Goal: Task Accomplishment & Management: Use online tool/utility

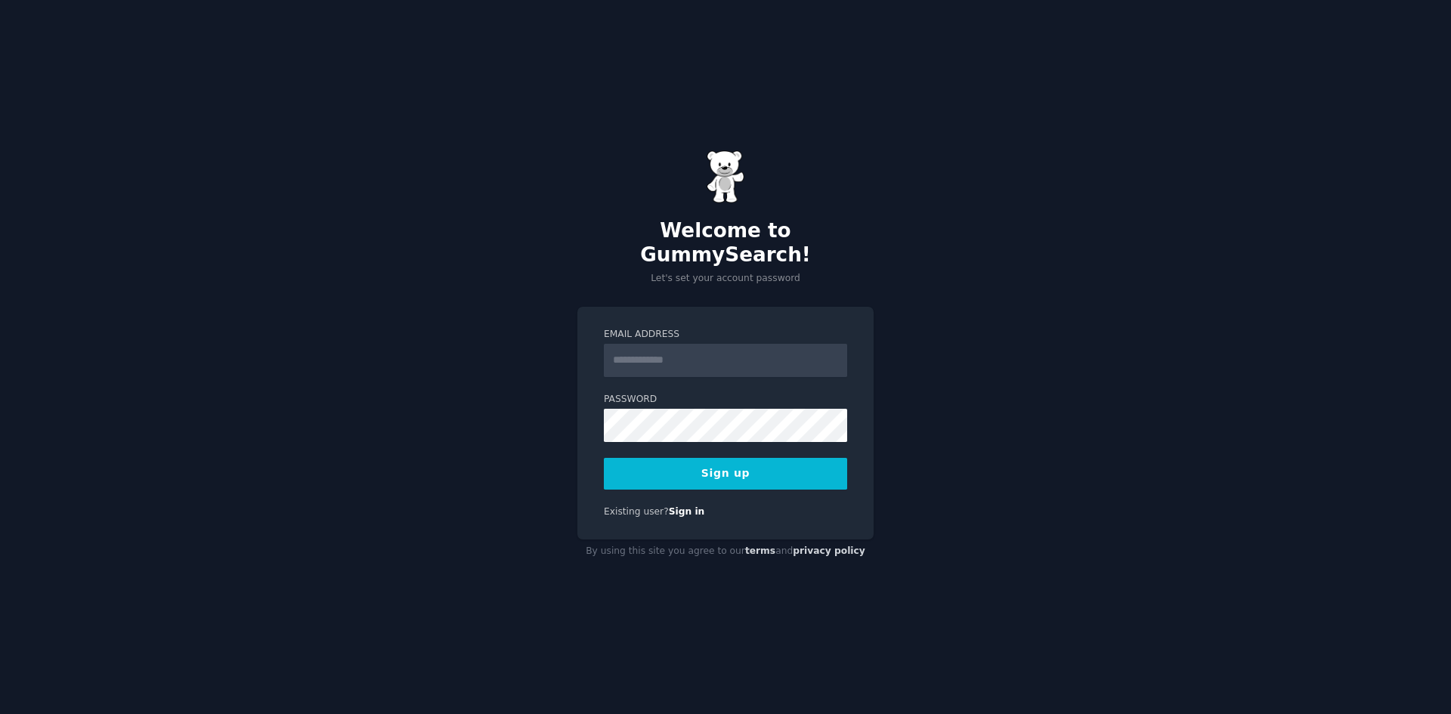
click at [667, 350] on input "Email Address" at bounding box center [725, 360] width 243 height 33
type input "**********"
click at [735, 458] on button "Sign up" at bounding box center [725, 474] width 243 height 32
click at [564, 409] on div "**********" at bounding box center [725, 357] width 1451 height 714
click at [620, 470] on button "Sign up" at bounding box center [725, 474] width 243 height 32
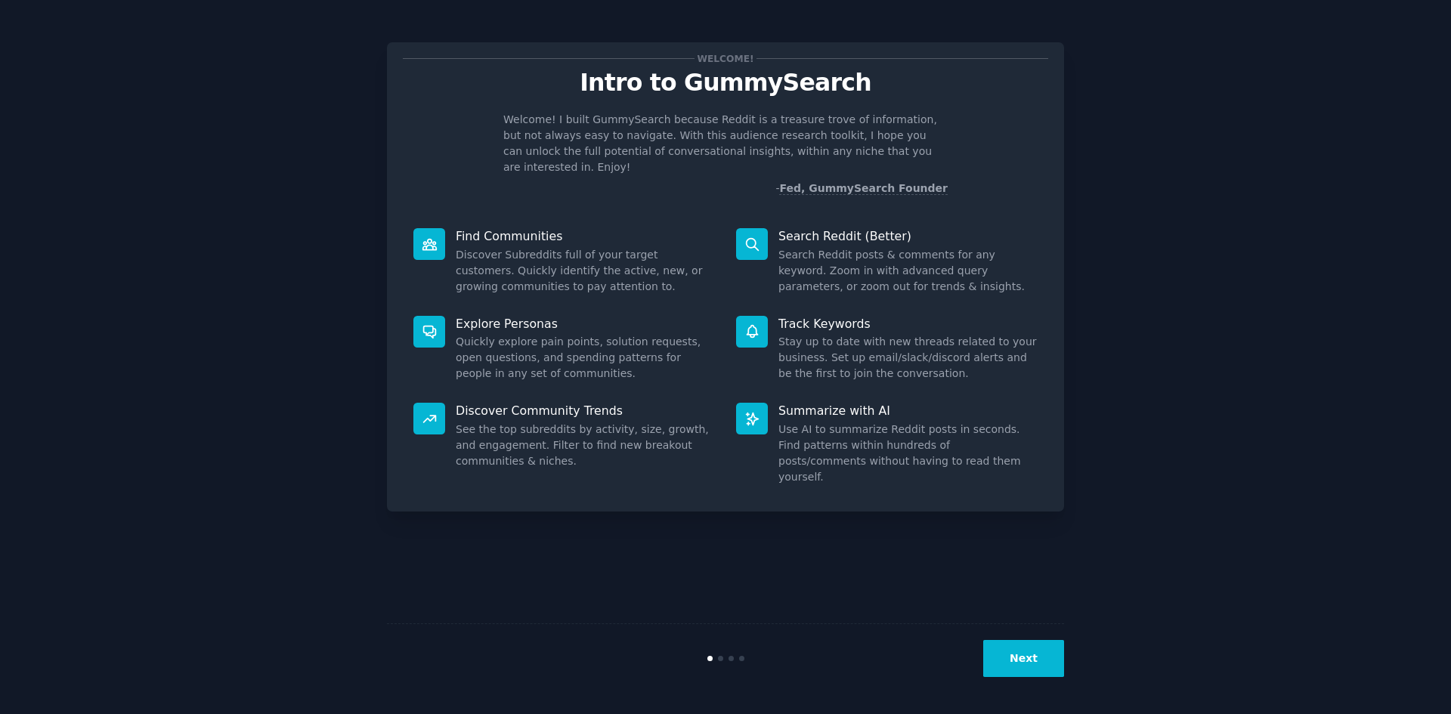
click at [1016, 648] on button "Next" at bounding box center [1023, 658] width 81 height 37
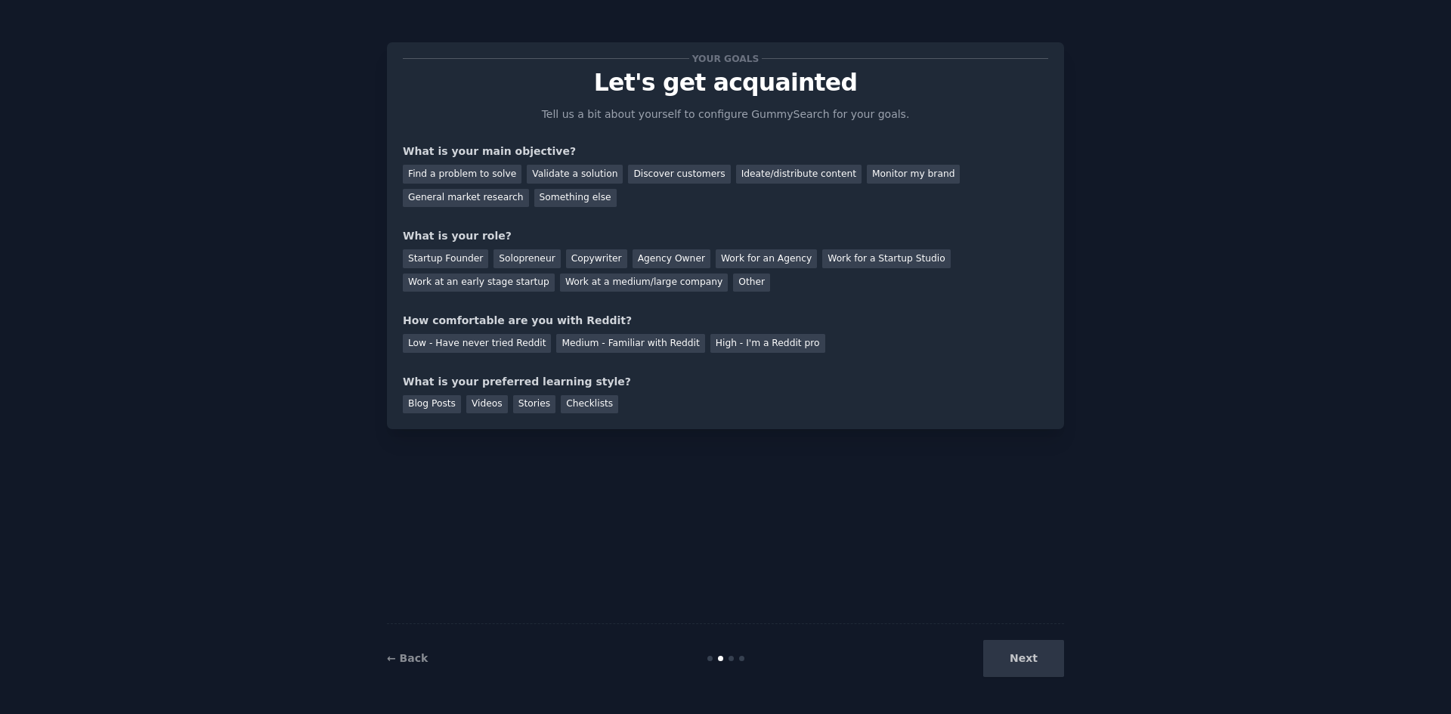
click at [1016, 648] on div "Next" at bounding box center [951, 658] width 226 height 37
click at [1020, 667] on div "Next" at bounding box center [951, 658] width 226 height 37
click at [487, 176] on div "Find a problem to solve" at bounding box center [462, 174] width 119 height 19
click at [736, 172] on div "Ideate/distribute content" at bounding box center [798, 174] width 125 height 19
click at [419, 255] on div "Startup Founder" at bounding box center [445, 258] width 85 height 19
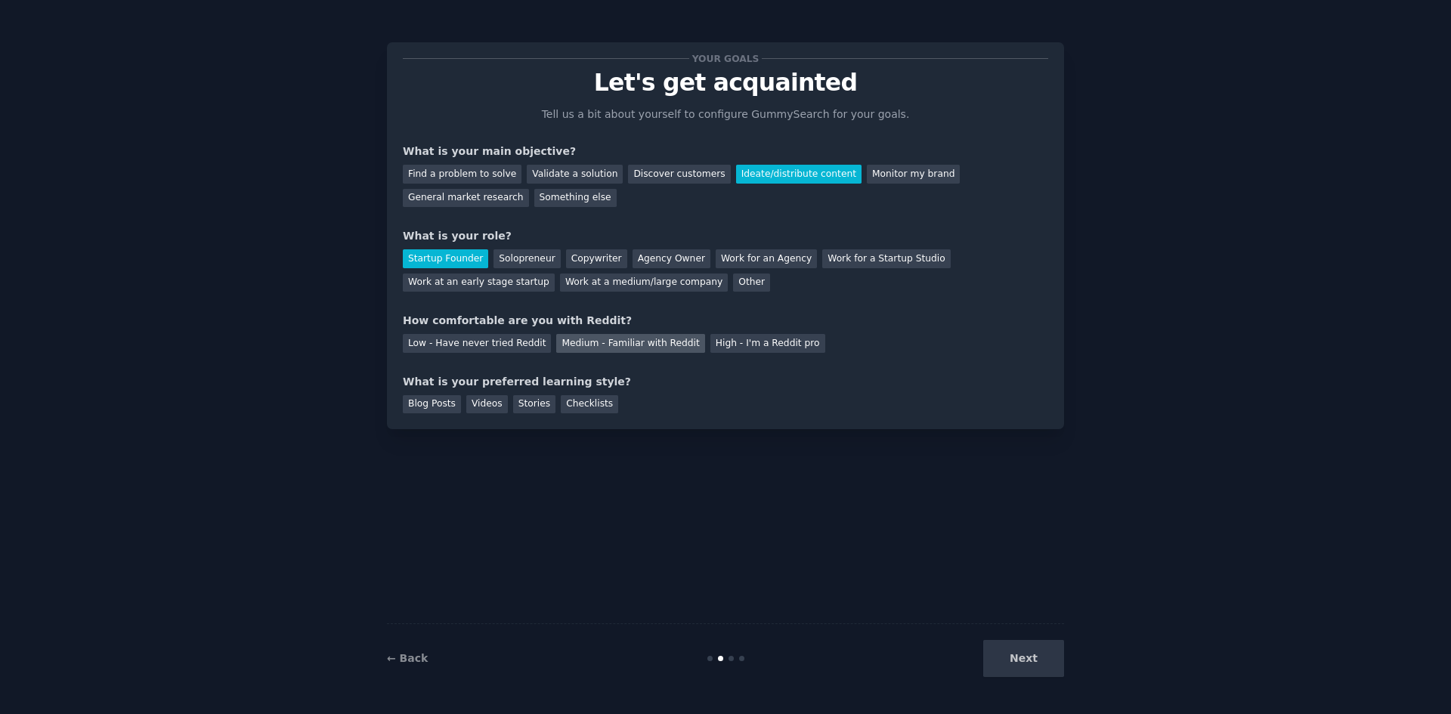
drag, startPoint x: 586, startPoint y: 353, endPoint x: 593, endPoint y: 348, distance: 8.8
click at [588, 353] on div "Your goals Let's get acquainted Tell us a bit about yourself to configure Gummy…" at bounding box center [725, 235] width 645 height 355
click at [595, 344] on div "Medium - Familiar with Reddit" at bounding box center [630, 343] width 148 height 19
click at [423, 398] on div "Blog Posts" at bounding box center [432, 404] width 58 height 19
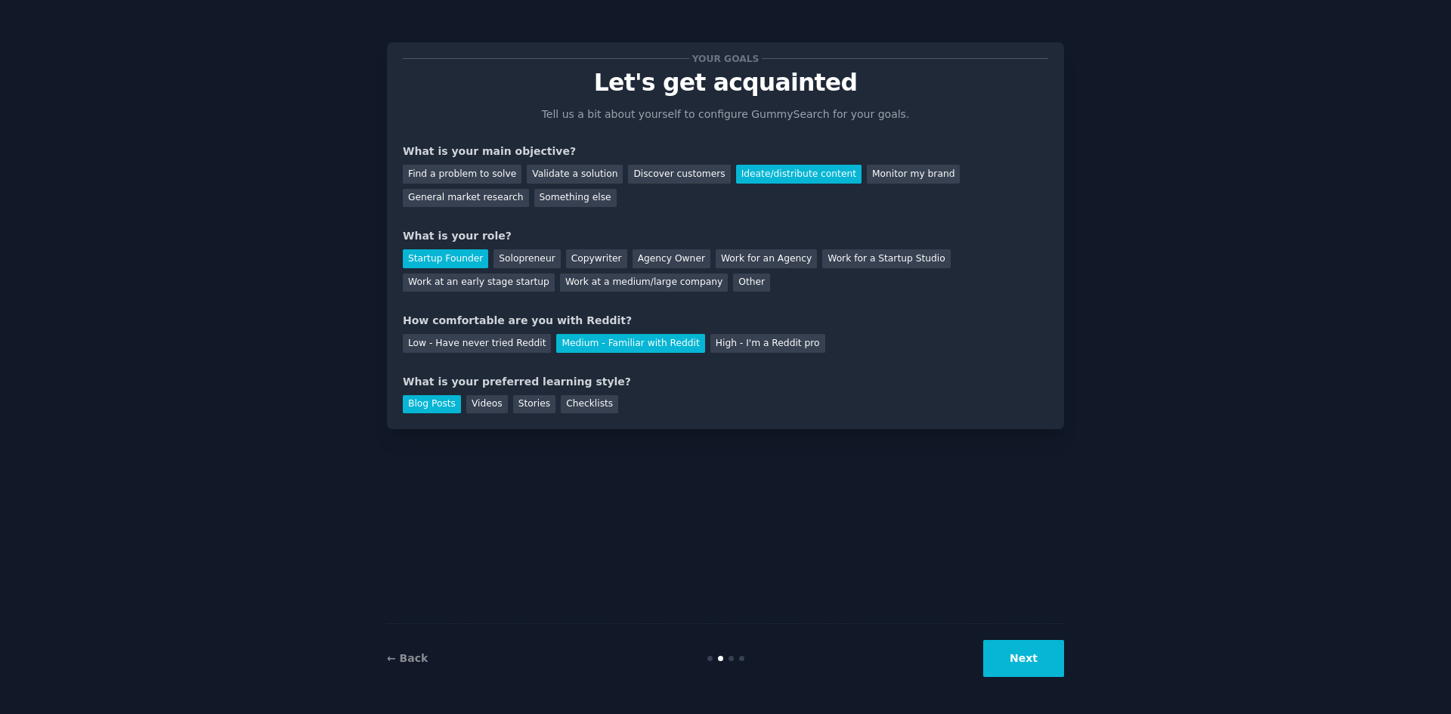
click at [1015, 655] on button "Next" at bounding box center [1023, 658] width 81 height 37
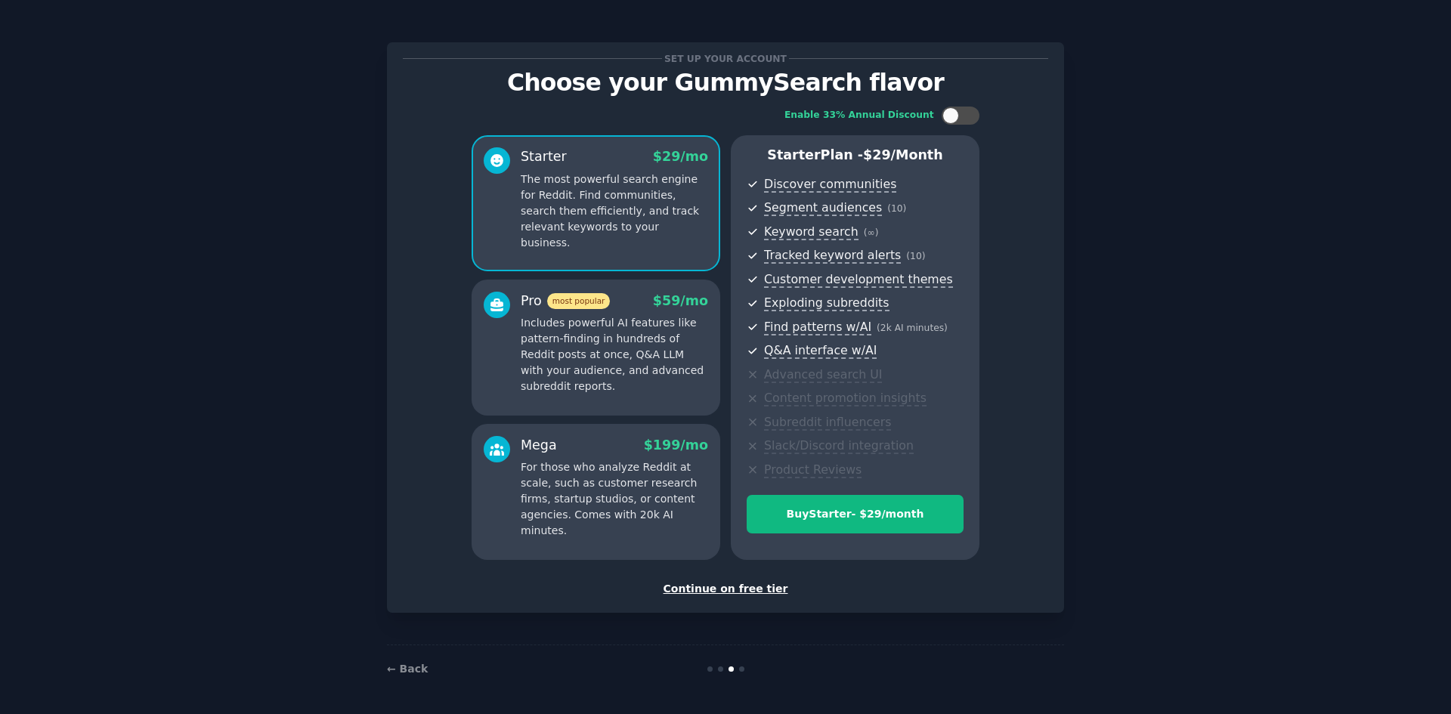
click at [695, 584] on div "Continue on free tier" at bounding box center [725, 589] width 645 height 16
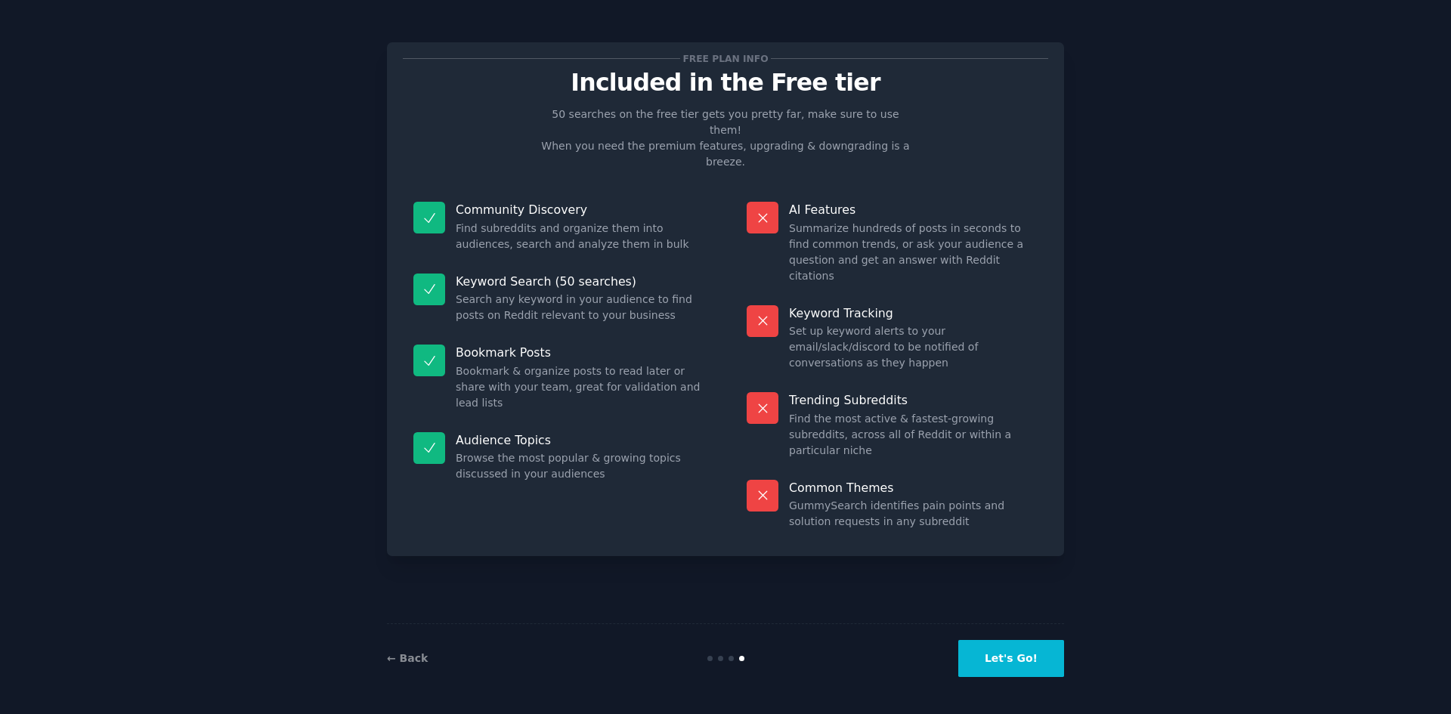
click at [1017, 652] on button "Let's Go!" at bounding box center [1011, 658] width 106 height 37
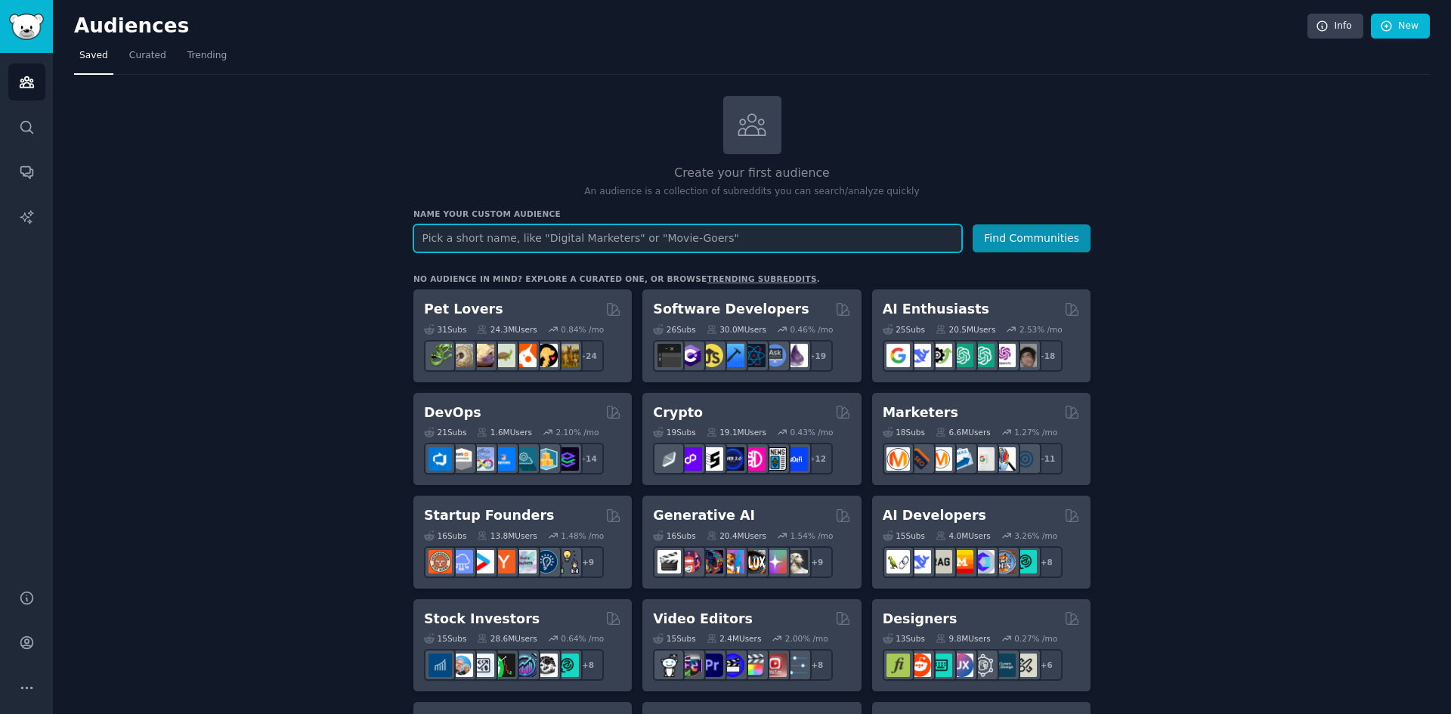
click at [742, 242] on input "text" at bounding box center [687, 238] width 549 height 28
paste input "Crochets"
type input "Crochet"
click at [973, 224] on button "Find Communities" at bounding box center [1032, 238] width 118 height 28
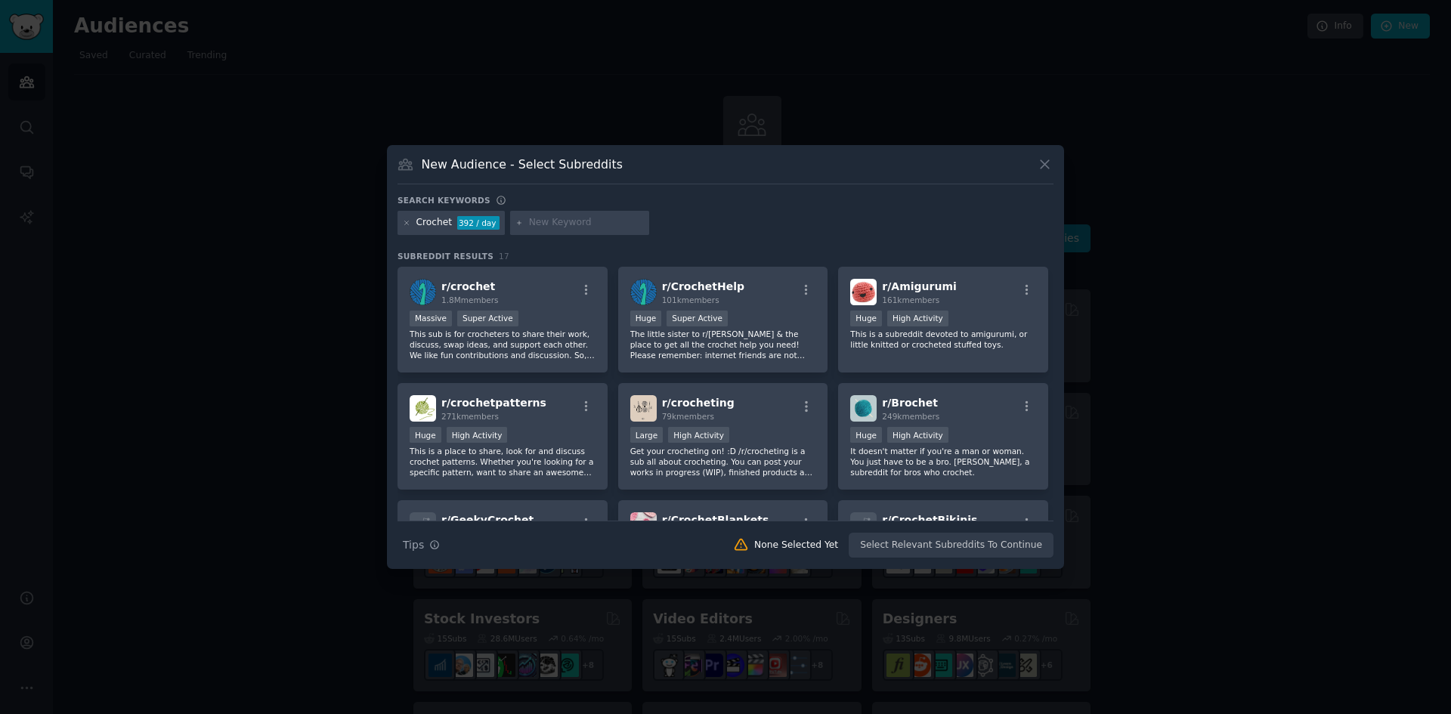
click at [913, 549] on div "Search Tips Tips None Selected Yet Select Relevant Subreddits To Continue" at bounding box center [726, 540] width 656 height 38
click at [927, 543] on div "Search Tips Tips None Selected Yet Select Relevant Subreddits To Continue" at bounding box center [726, 540] width 656 height 38
click at [560, 295] on div "r/ crochet 1.8M members" at bounding box center [503, 292] width 186 height 26
